Goal: Transaction & Acquisition: Purchase product/service

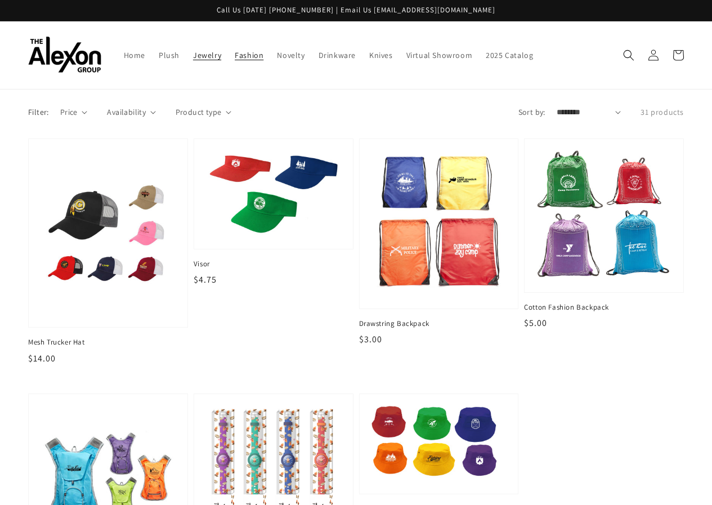
click at [195, 57] on span "Jewelry" at bounding box center [207, 55] width 28 height 10
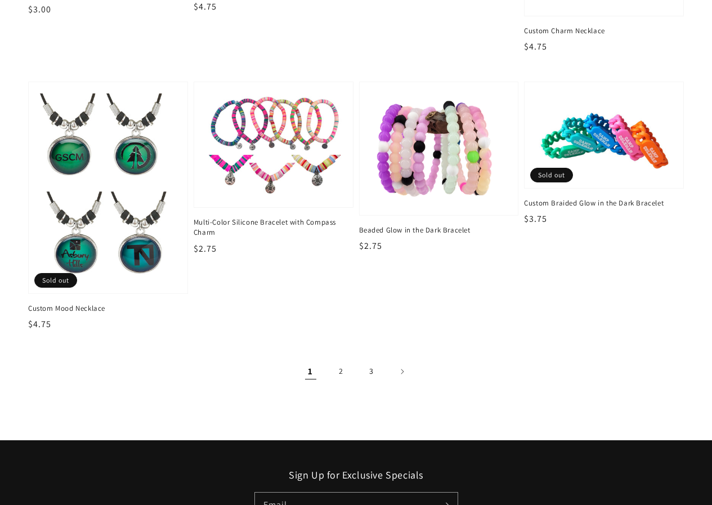
scroll to position [1464, 0]
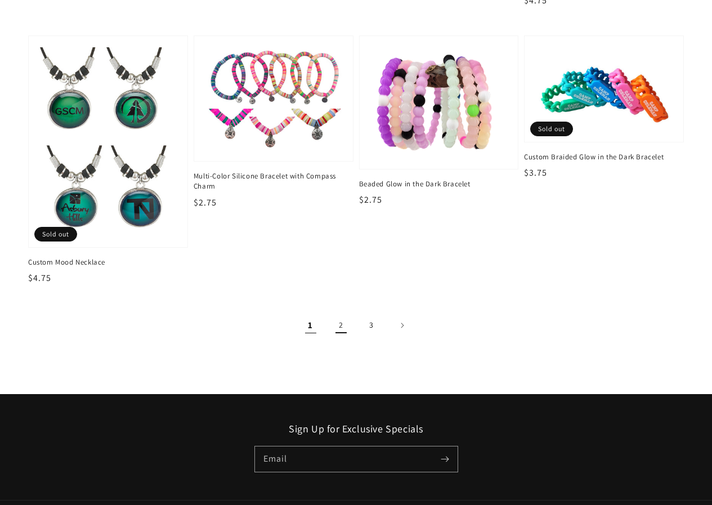
click at [347, 324] on link "2" at bounding box center [341, 325] width 25 height 25
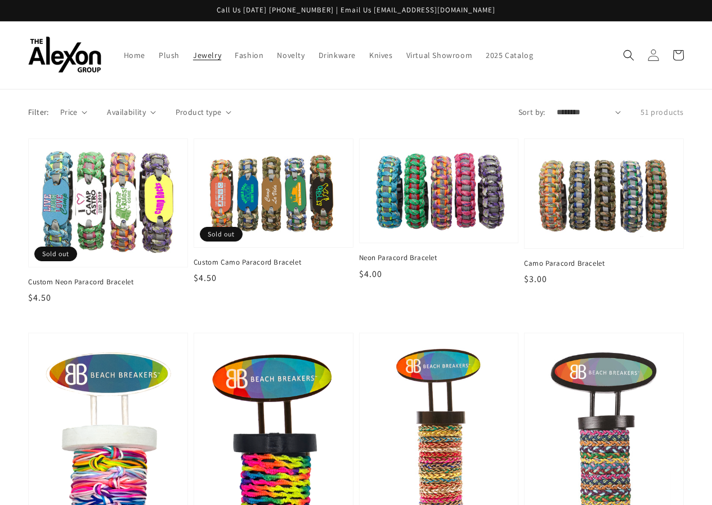
click at [649, 58] on icon at bounding box center [653, 55] width 11 height 11
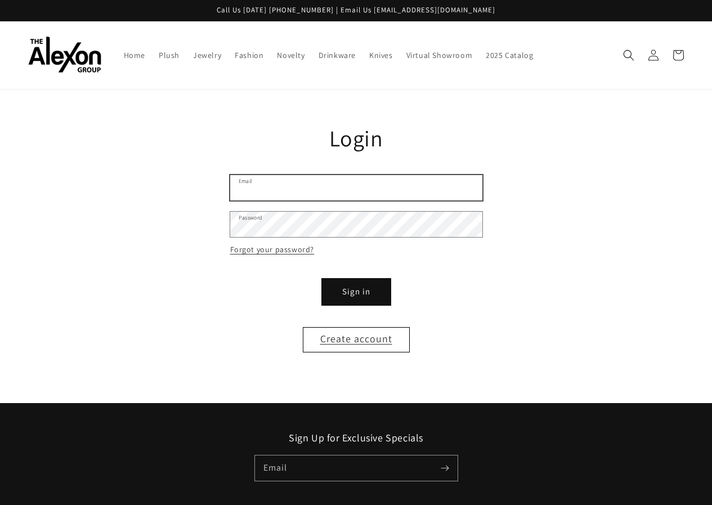
type input "**********"
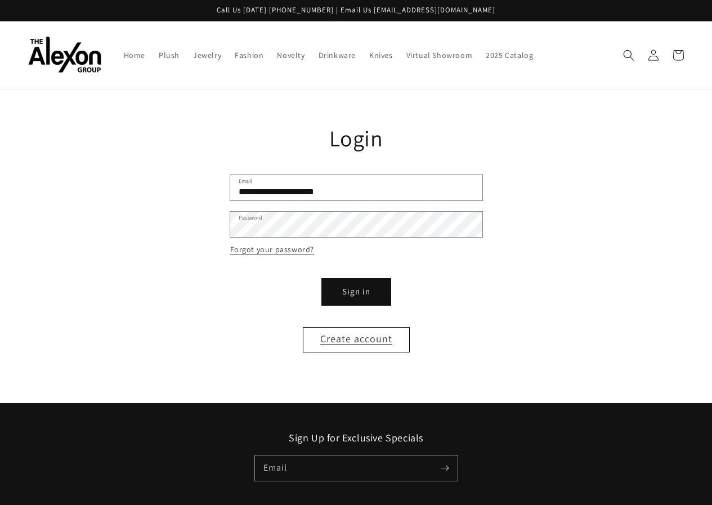
click at [357, 293] on button "Sign in" at bounding box center [357, 291] width 68 height 25
click at [358, 290] on button "Sign in" at bounding box center [357, 291] width 68 height 25
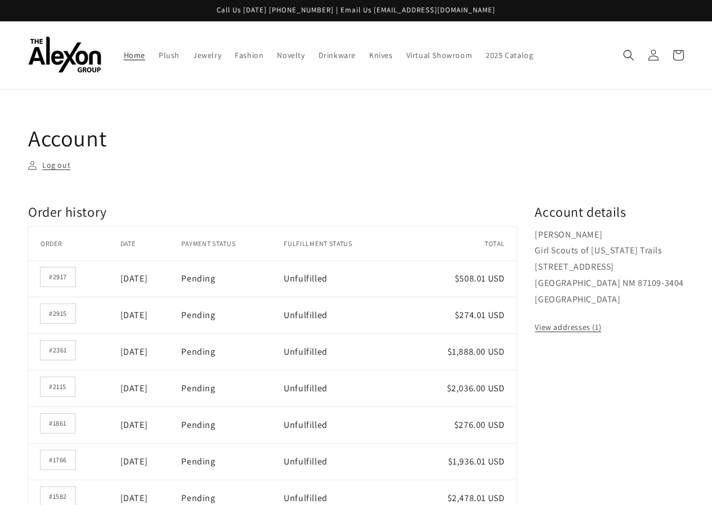
click at [137, 51] on span "Home" at bounding box center [134, 55] width 21 height 10
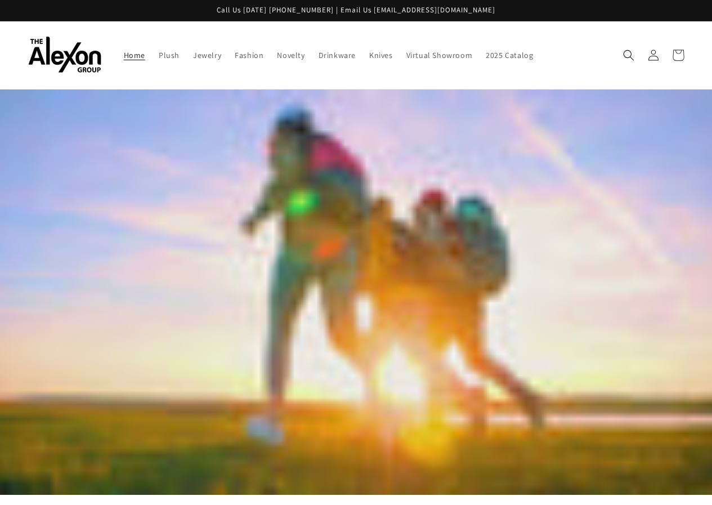
click at [683, 51] on icon at bounding box center [678, 55] width 26 height 26
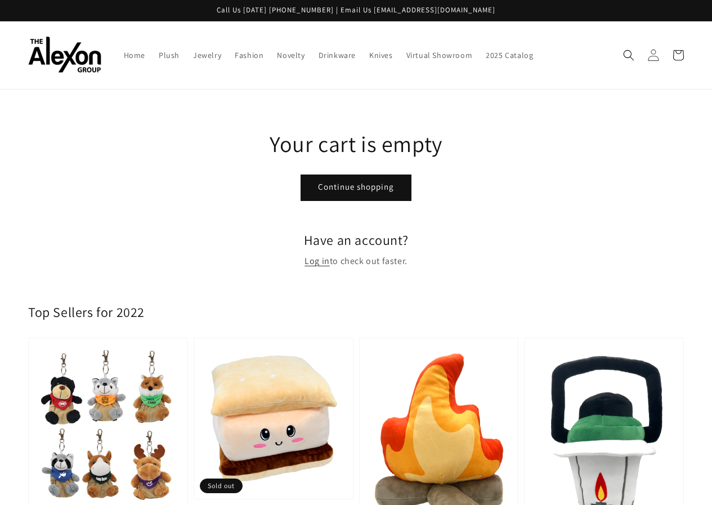
click at [653, 54] on icon at bounding box center [653, 55] width 11 height 11
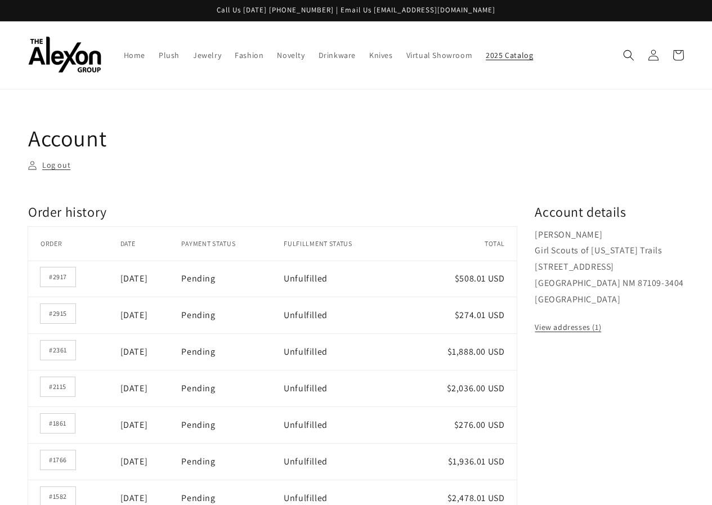
click at [499, 53] on span "2025 Catalog" at bounding box center [509, 55] width 47 height 10
click at [133, 61] on link "Home" at bounding box center [134, 55] width 35 height 24
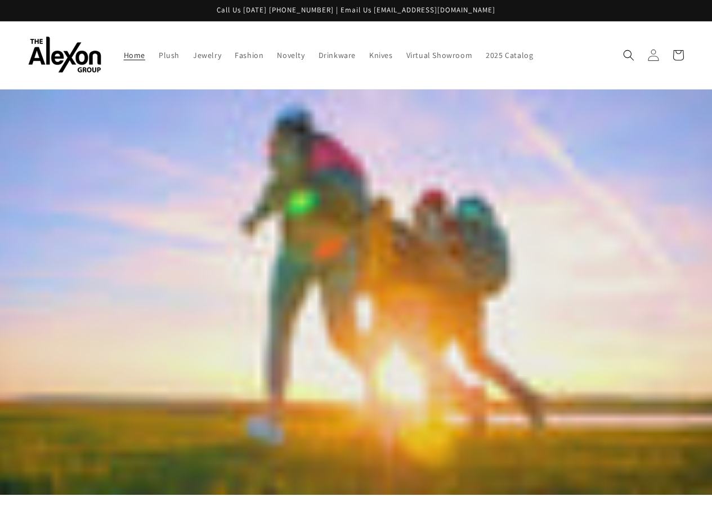
click at [655, 57] on icon at bounding box center [654, 55] width 12 height 12
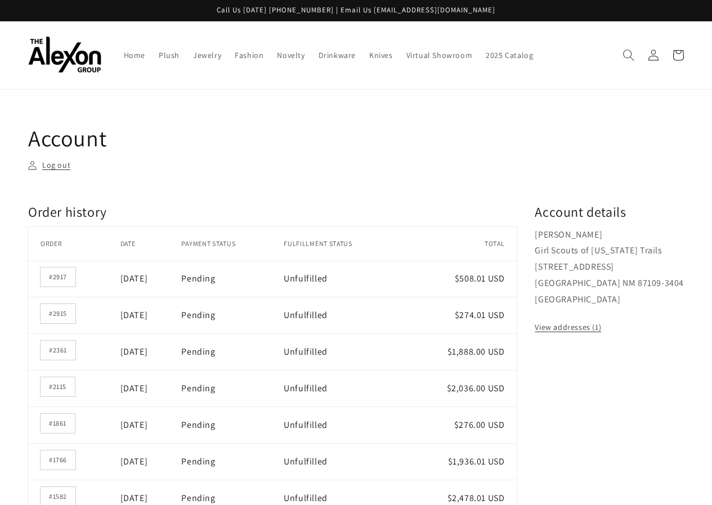
click at [632, 57] on icon "Search" at bounding box center [629, 55] width 12 height 12
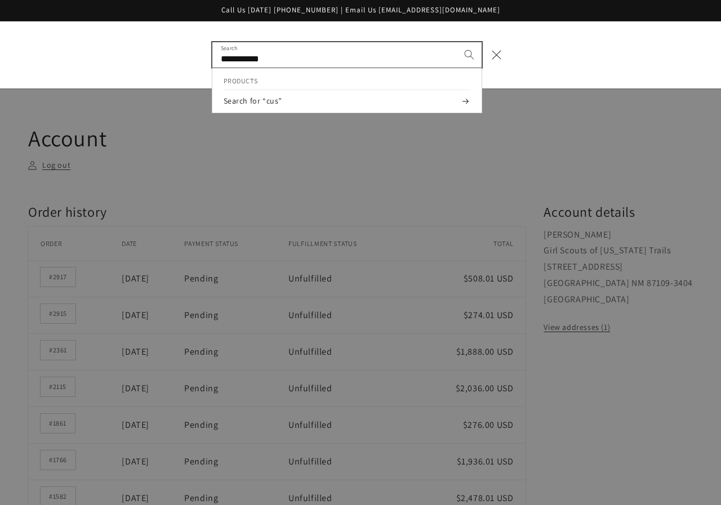
type input "**********"
click at [457, 42] on button "Search" at bounding box center [469, 54] width 25 height 25
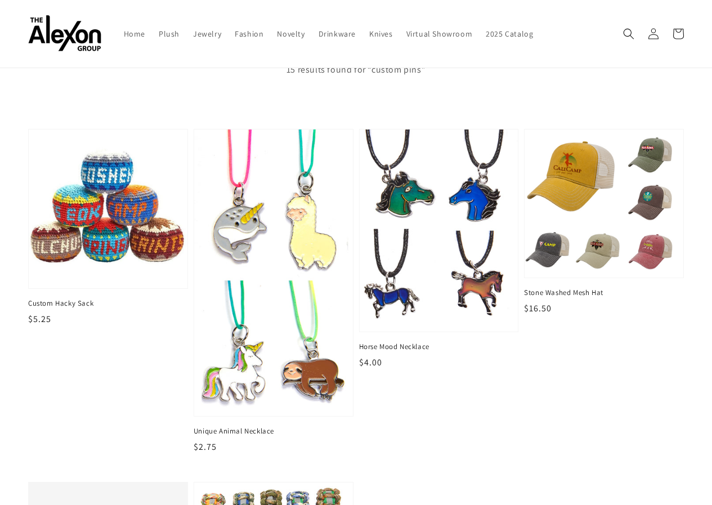
scroll to position [113, 0]
